Goal: Transaction & Acquisition: Download file/media

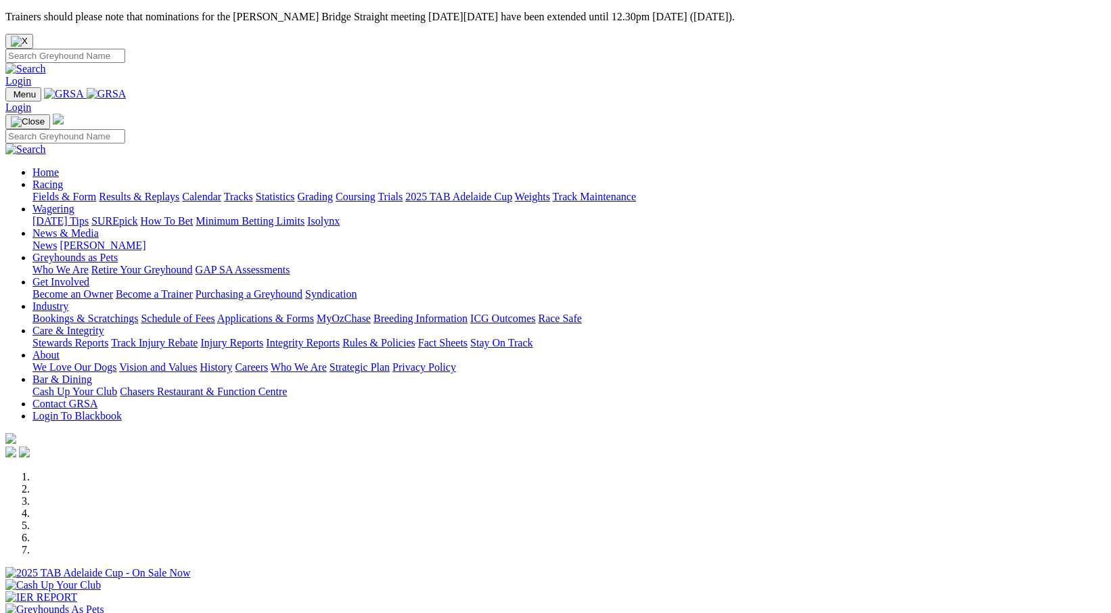
click at [63, 179] on link "Racing" at bounding box center [47, 185] width 30 height 12
click at [221, 191] on link "Calendar" at bounding box center [201, 197] width 39 height 12
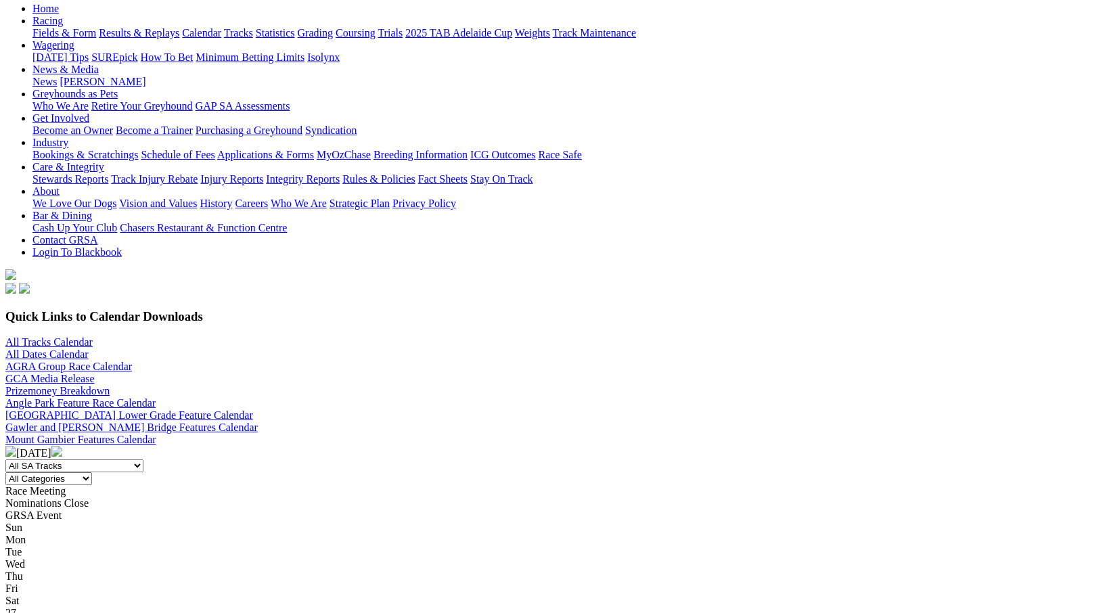
scroll to position [203, 0]
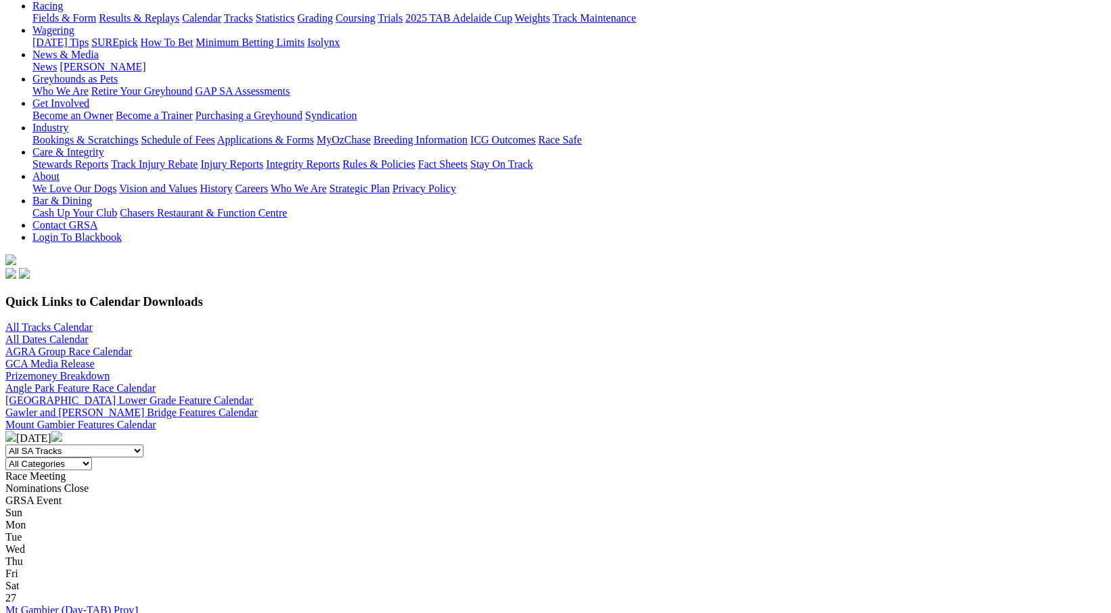
click at [143, 444] on select "All SA Tracks Angle Park Gawler Mount Gambier Murray Bridge Virginia GOTBA Cour…" at bounding box center [74, 450] width 138 height 13
click at [92, 457] on select "All Categories Race Meetings GRSA Events Nomination Dates" at bounding box center [48, 463] width 87 height 13
click at [553, 444] on div "All SA Tracks Angle Park Gawler Mount Gambier Murray Bridge Virginia GOTBA Cour…" at bounding box center [555, 457] width 1100 height 26
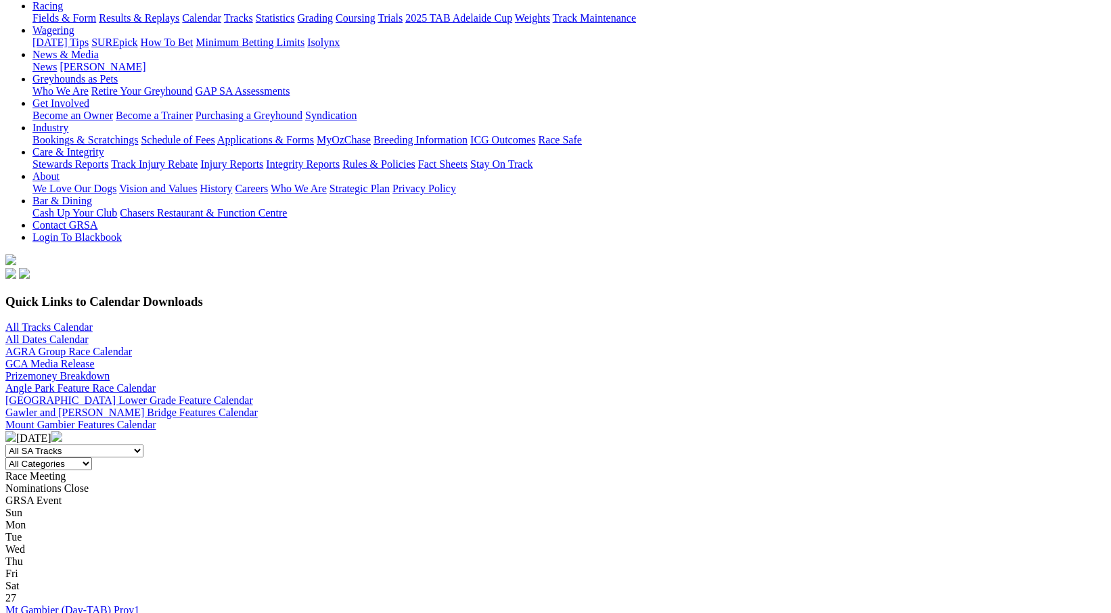
click at [143, 444] on select "All SA Tracks Angle Park Gawler Mount Gambier Murray Bridge Virginia GOTBA Cour…" at bounding box center [74, 450] width 138 height 13
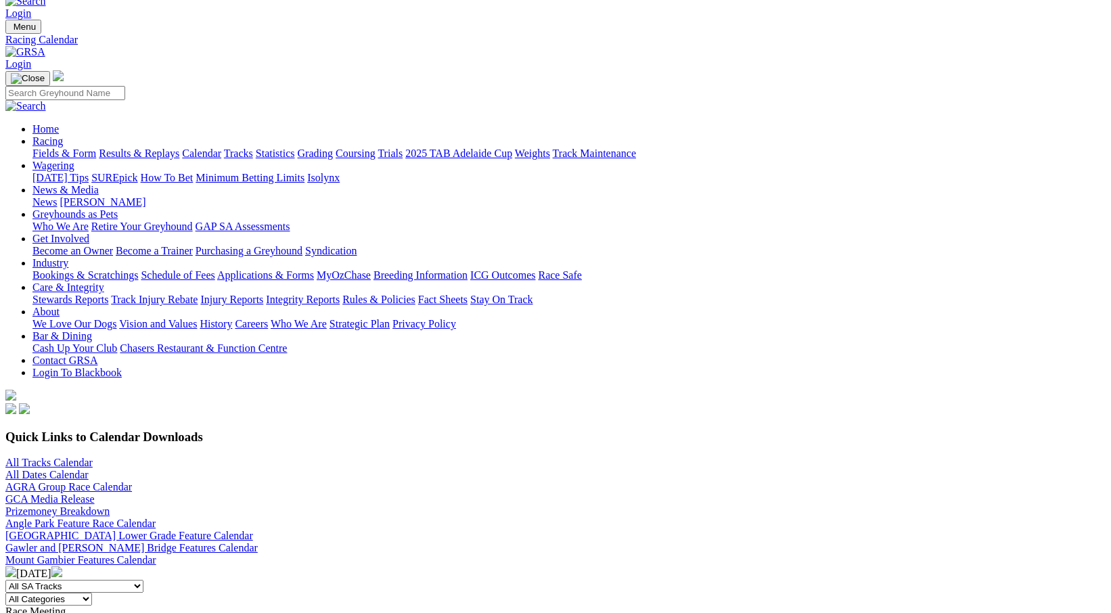
scroll to position [0, 0]
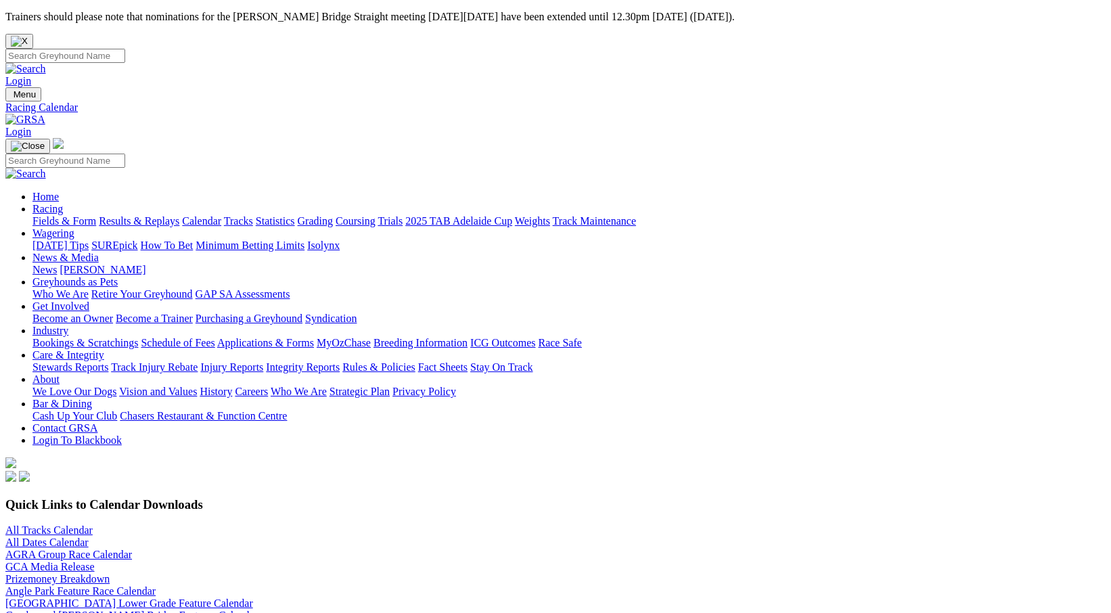
click at [50, 215] on link "Fields & Form" at bounding box center [64, 221] width 64 height 12
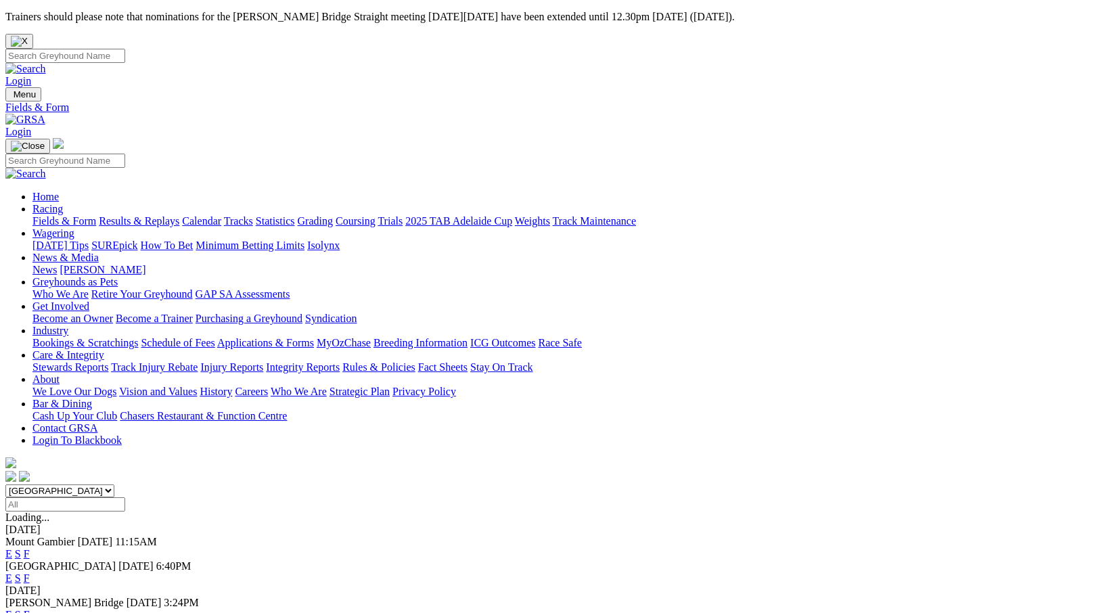
click at [114, 484] on select "South Australia New South Wales Northern Territory Queensland Tasmania Victoria…" at bounding box center [59, 490] width 109 height 13
select select "NSW"
click at [114, 484] on select "South Australia New South Wales Northern Territory Queensland Tasmania Victoria…" at bounding box center [59, 490] width 109 height 13
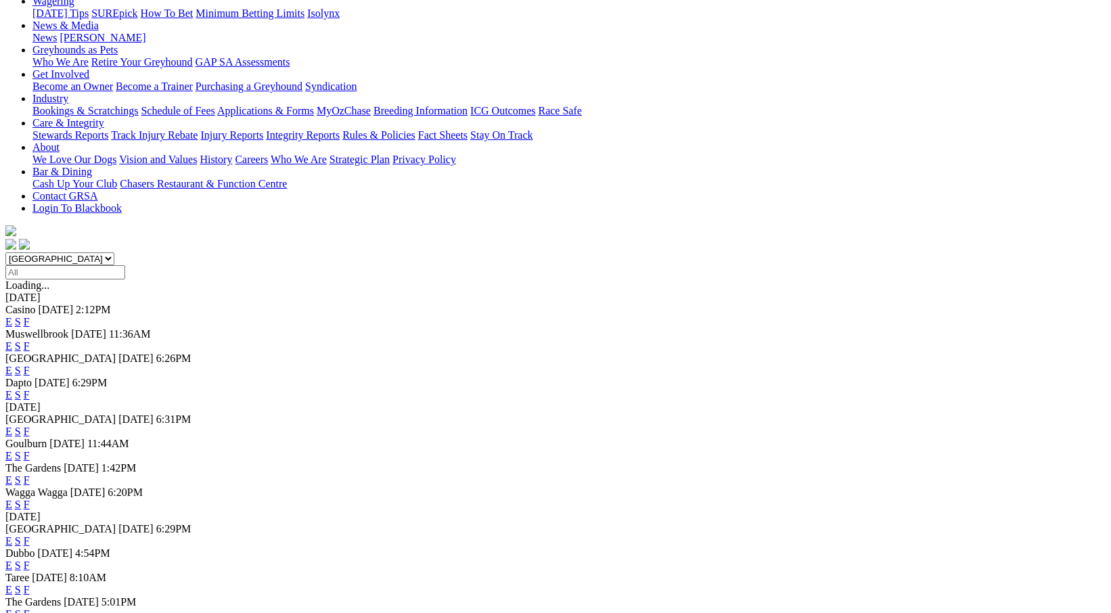
scroll to position [271, 0]
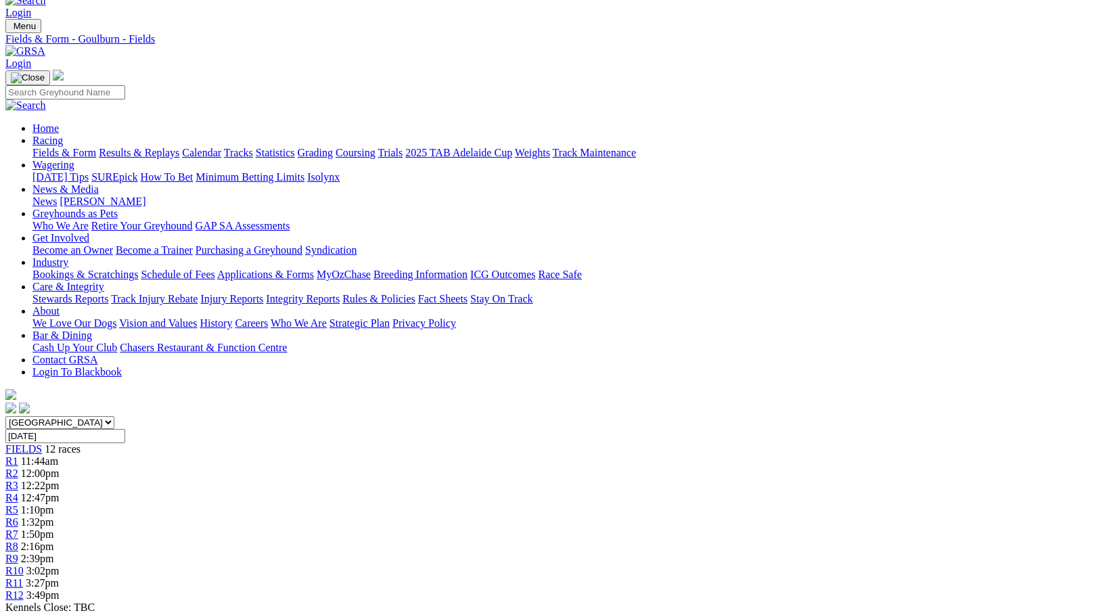
scroll to position [135, 0]
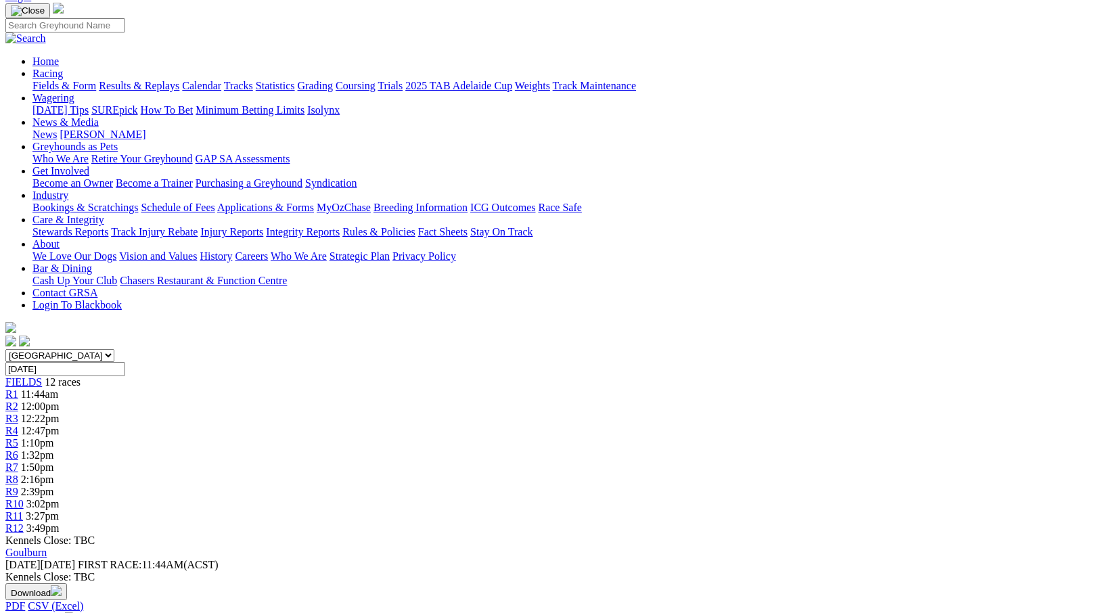
click at [62, 585] on img "button" at bounding box center [56, 590] width 11 height 11
click at [732, 41] on link "CSV (Excel)" at bounding box center [704, 36] width 55 height 12
click at [76, 612] on link "Print Meeting" at bounding box center [40, 620] width 70 height 12
